Goal: Task Accomplishment & Management: Manage account settings

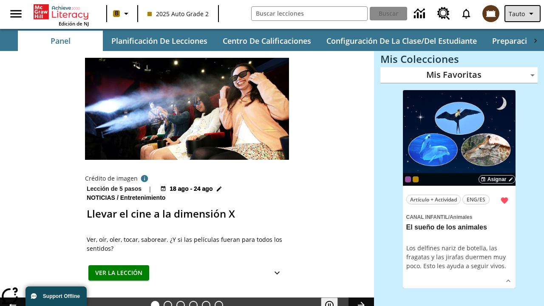
click at [523, 14] on span "Tauto" at bounding box center [517, 13] width 16 height 9
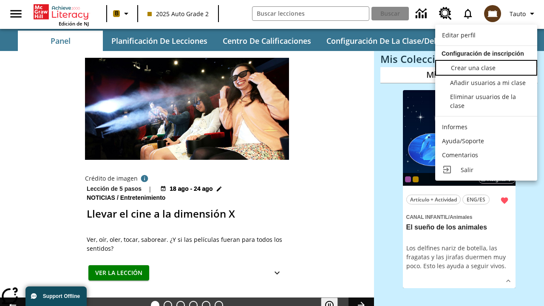
click at [486, 67] on span "Crear una clase" at bounding box center [473, 68] width 45 height 8
click at [486, 82] on span "Añadir usuarios a mi clase" at bounding box center [489, 82] width 76 height 8
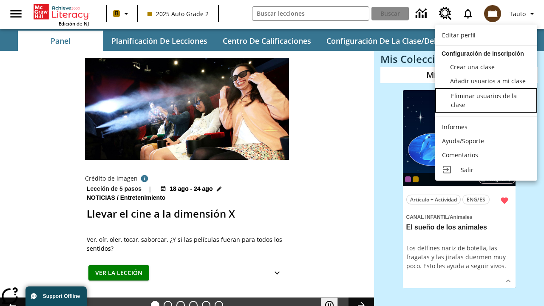
click at [486, 101] on div "Eliminar usuarios de la clase" at bounding box center [490, 100] width 79 height 18
